Goal: Check status: Check status

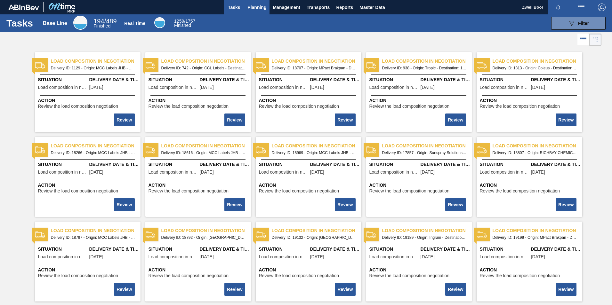
click at [249, 6] on span "Planning" at bounding box center [256, 8] width 19 height 8
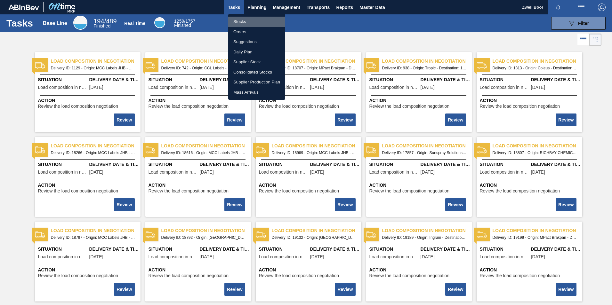
click at [245, 23] on li "Stocks" at bounding box center [256, 22] width 57 height 10
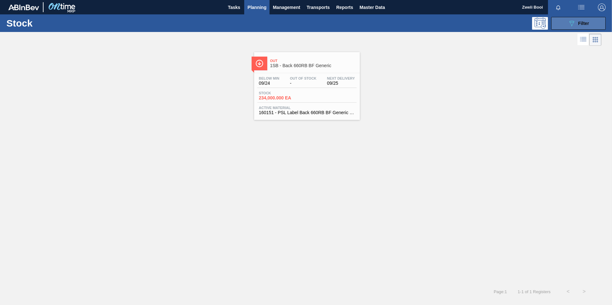
click at [563, 22] on button "089F7B8B-B2A5-4AFE-B5C0-19BA573D28AC Filter" at bounding box center [578, 23] width 54 height 13
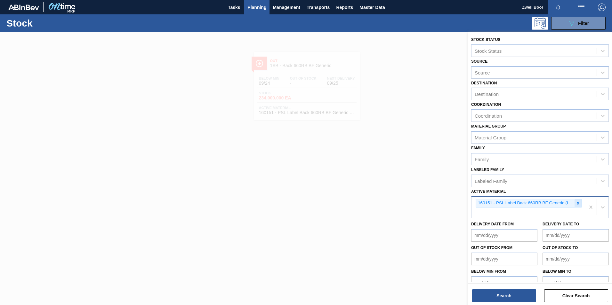
click at [578, 204] on icon at bounding box center [578, 203] width 4 height 4
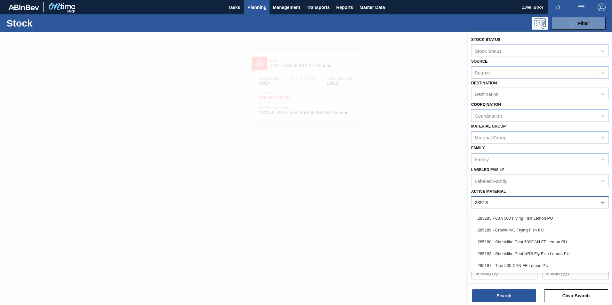
type Material "285187"
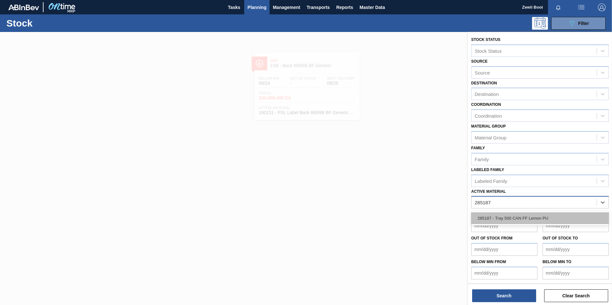
click at [520, 217] on div "285187 - Tray 500 CAN FF Lemon PU" at bounding box center [540, 219] width 138 height 12
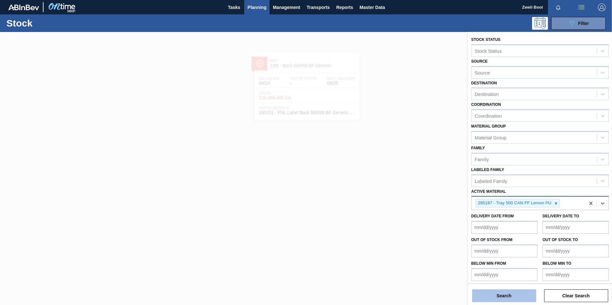
click at [519, 295] on button "Search" at bounding box center [504, 296] width 64 height 13
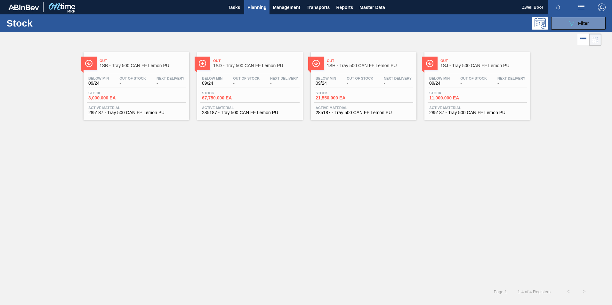
click at [129, 99] on span "3,000.000 EA" at bounding box center [110, 98] width 45 height 5
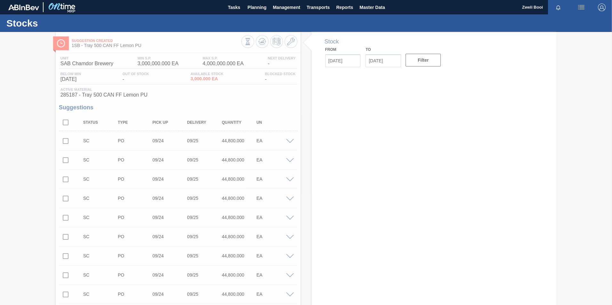
type input "[DATE]"
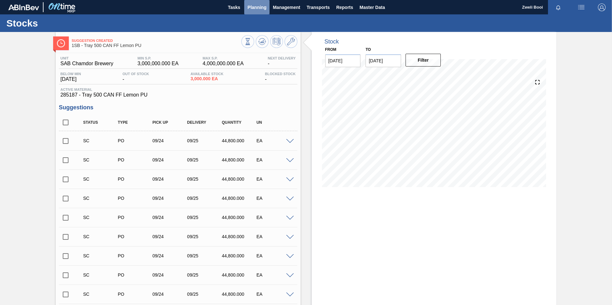
click at [254, 10] on span "Planning" at bounding box center [256, 8] width 19 height 8
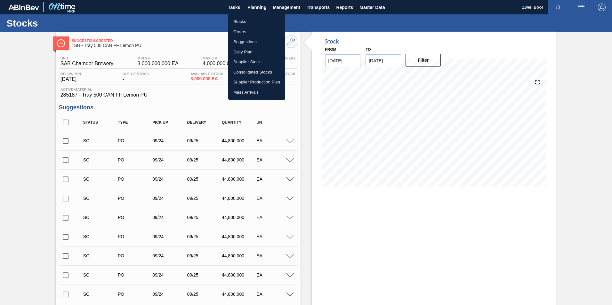
click at [246, 24] on li "Stocks" at bounding box center [256, 22] width 57 height 10
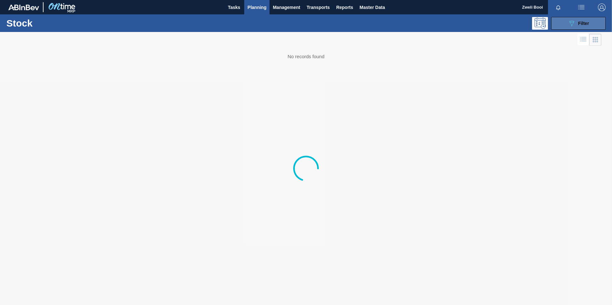
click at [581, 23] on span "Filter" at bounding box center [583, 23] width 11 height 5
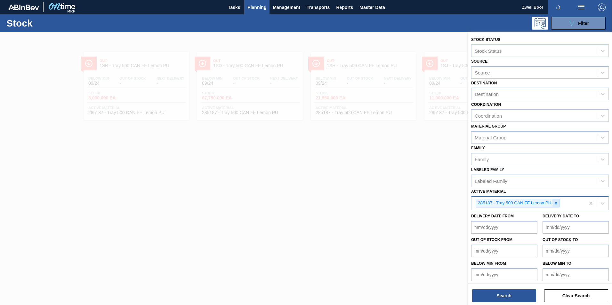
click at [558, 203] on icon at bounding box center [556, 203] width 4 height 4
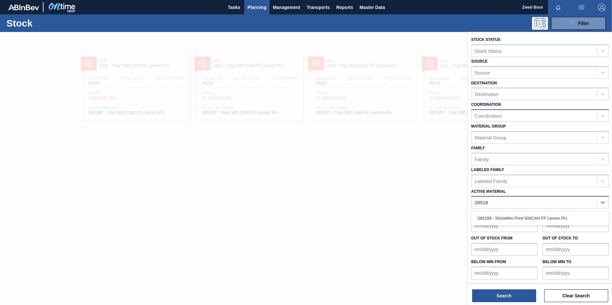
type Material "285188"
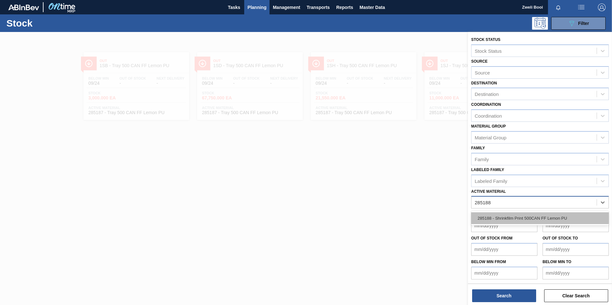
click at [546, 217] on div "285188 - Shrinkfilm Print 500CAN FF Lemon PU" at bounding box center [540, 219] width 138 height 12
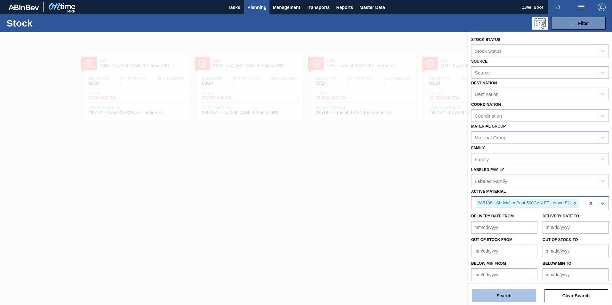
click at [512, 298] on button "Search" at bounding box center [504, 296] width 64 height 13
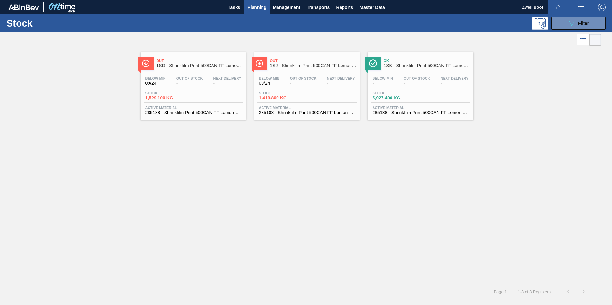
click at [424, 95] on div "Stock 5,927.400 KG" at bounding box center [420, 97] width 99 height 12
